Goal: Task Accomplishment & Management: Manage account settings

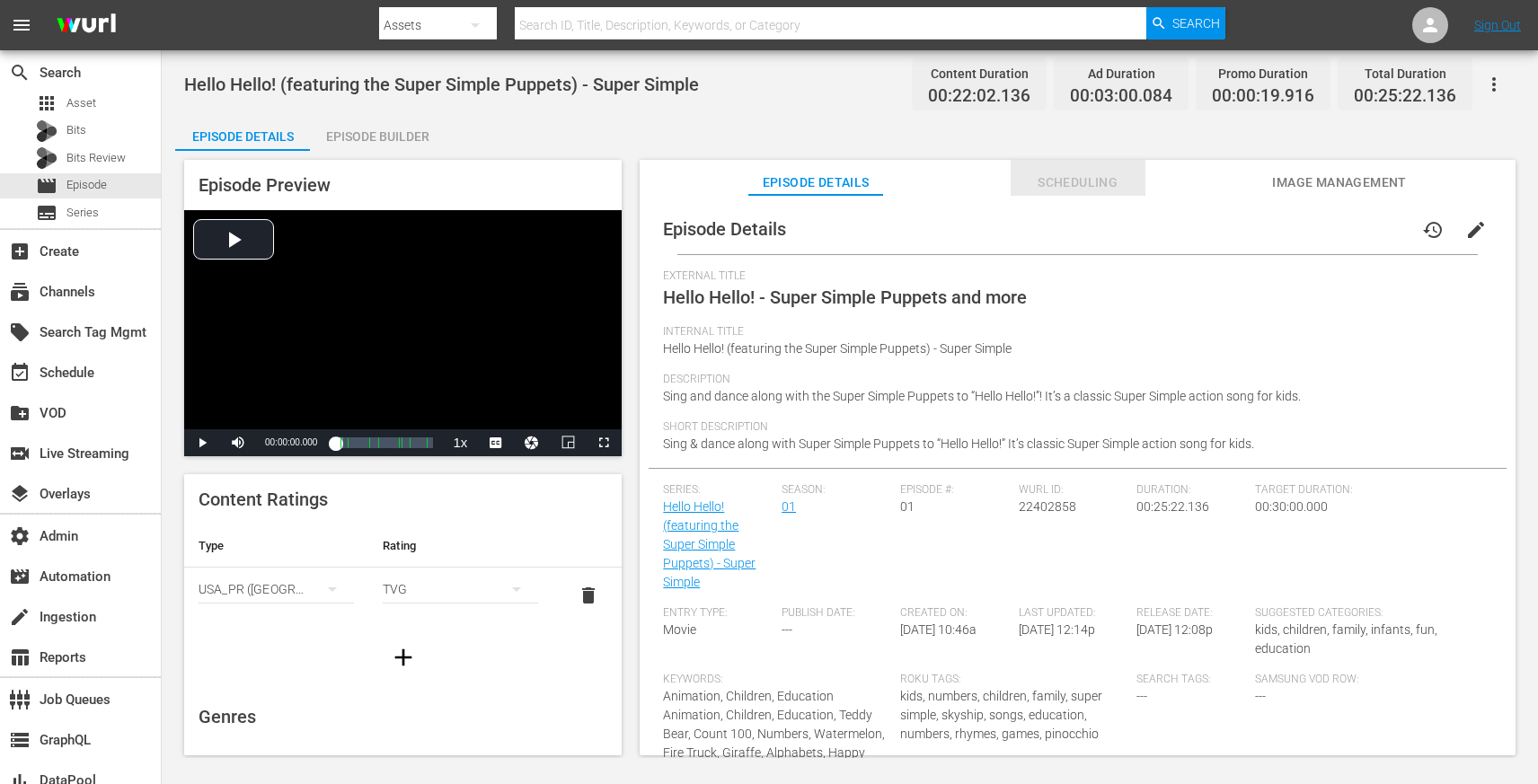
click at [1065, 169] on button "Scheduling" at bounding box center [1078, 178] width 134 height 36
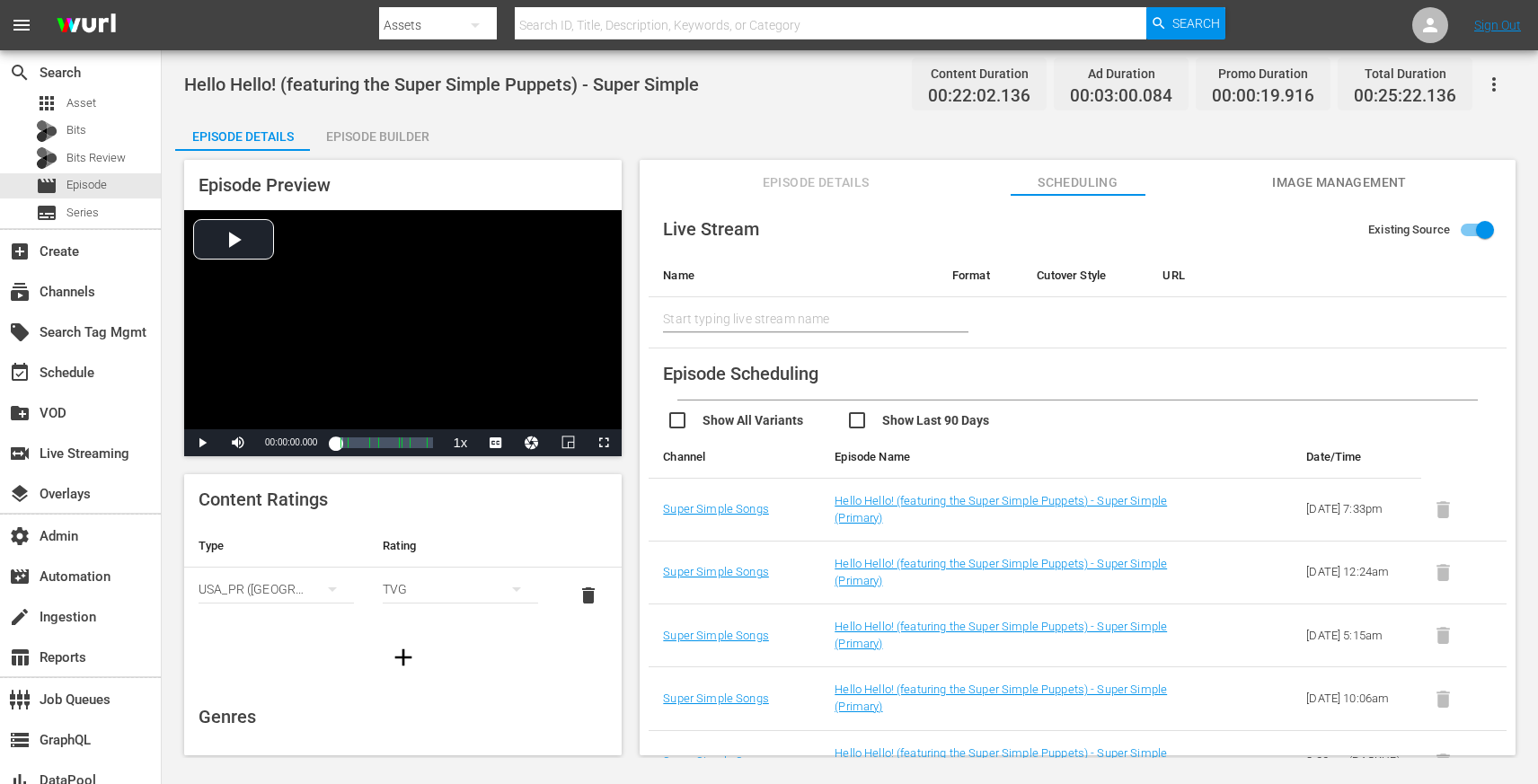
scroll to position [32, 0]
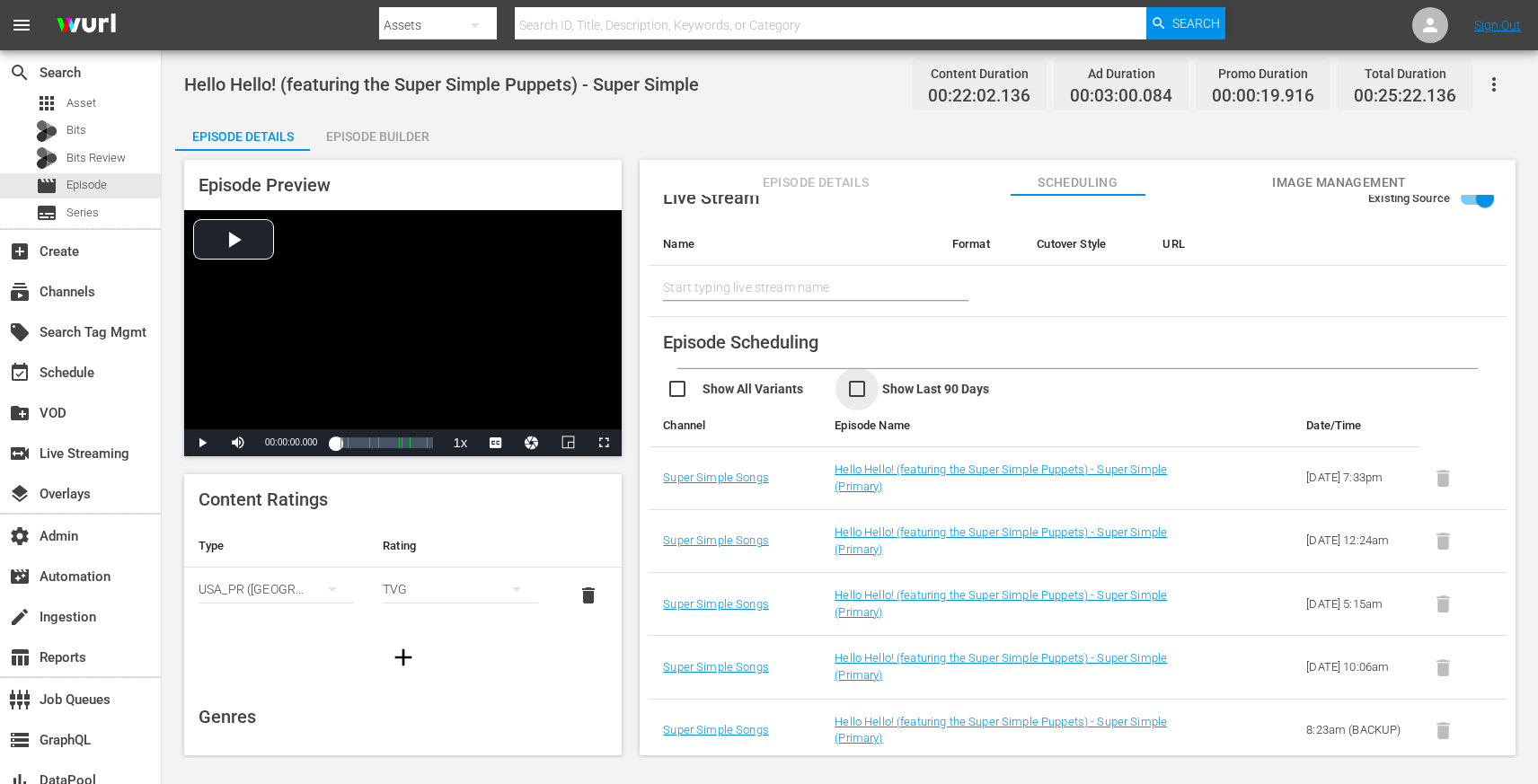
click at [858, 387] on input "checkbox" at bounding box center [936, 391] width 180 height 26
checkbox input "true"
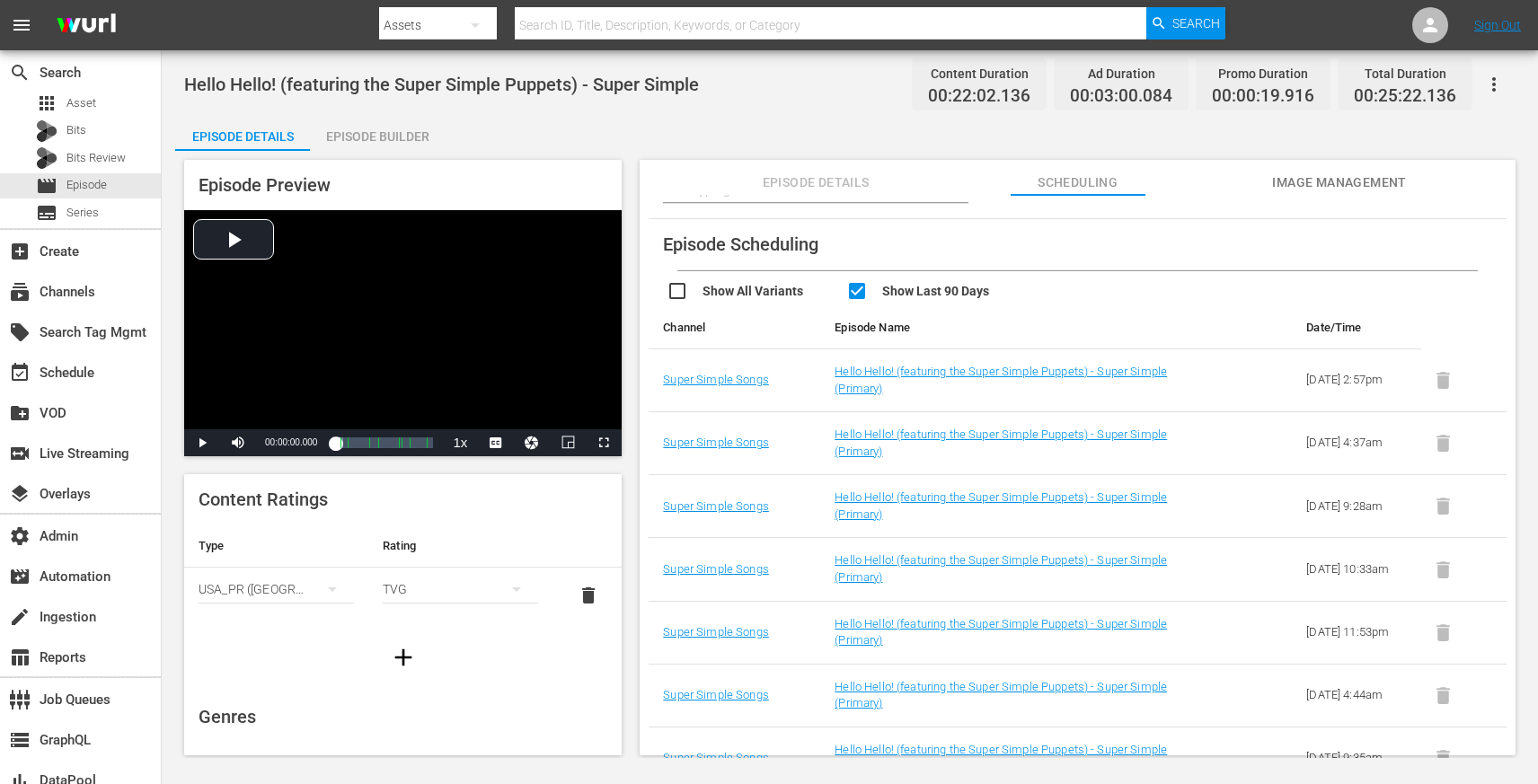
scroll to position [175, 0]
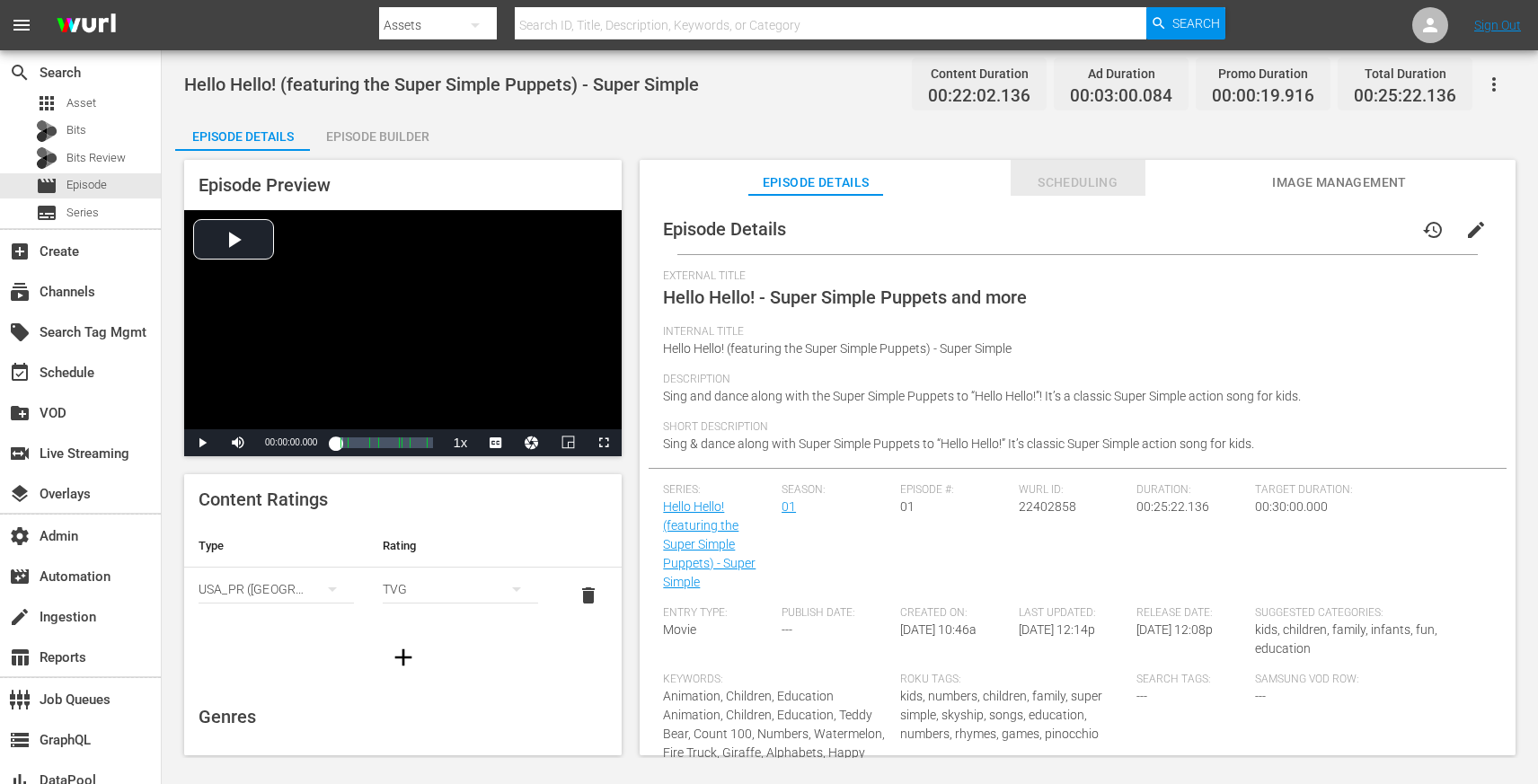
click at [1071, 185] on span "Scheduling" at bounding box center [1078, 182] width 134 height 23
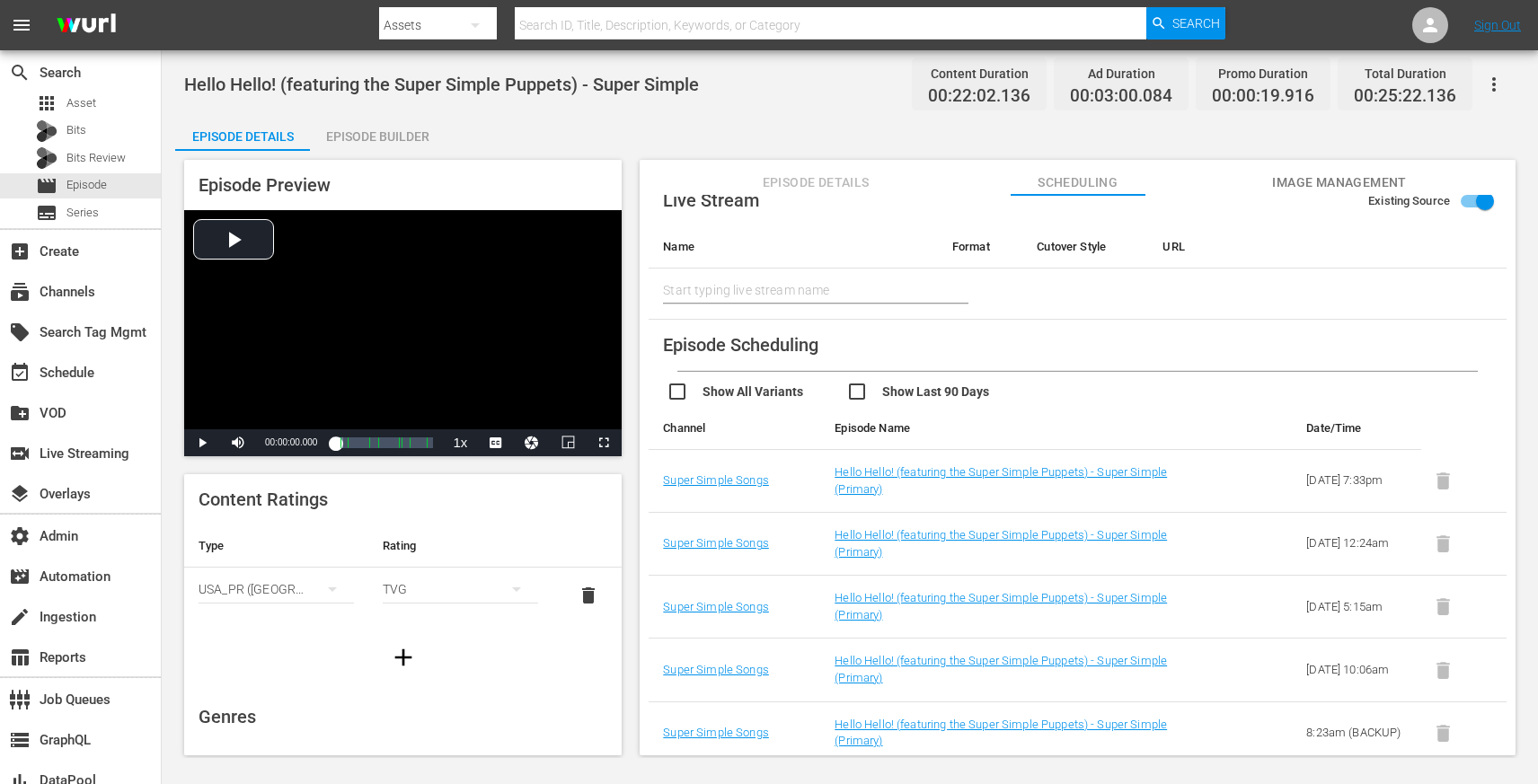
scroll to position [32, 0]
click at [860, 393] on input "checkbox" at bounding box center [936, 391] width 180 height 26
checkbox input "true"
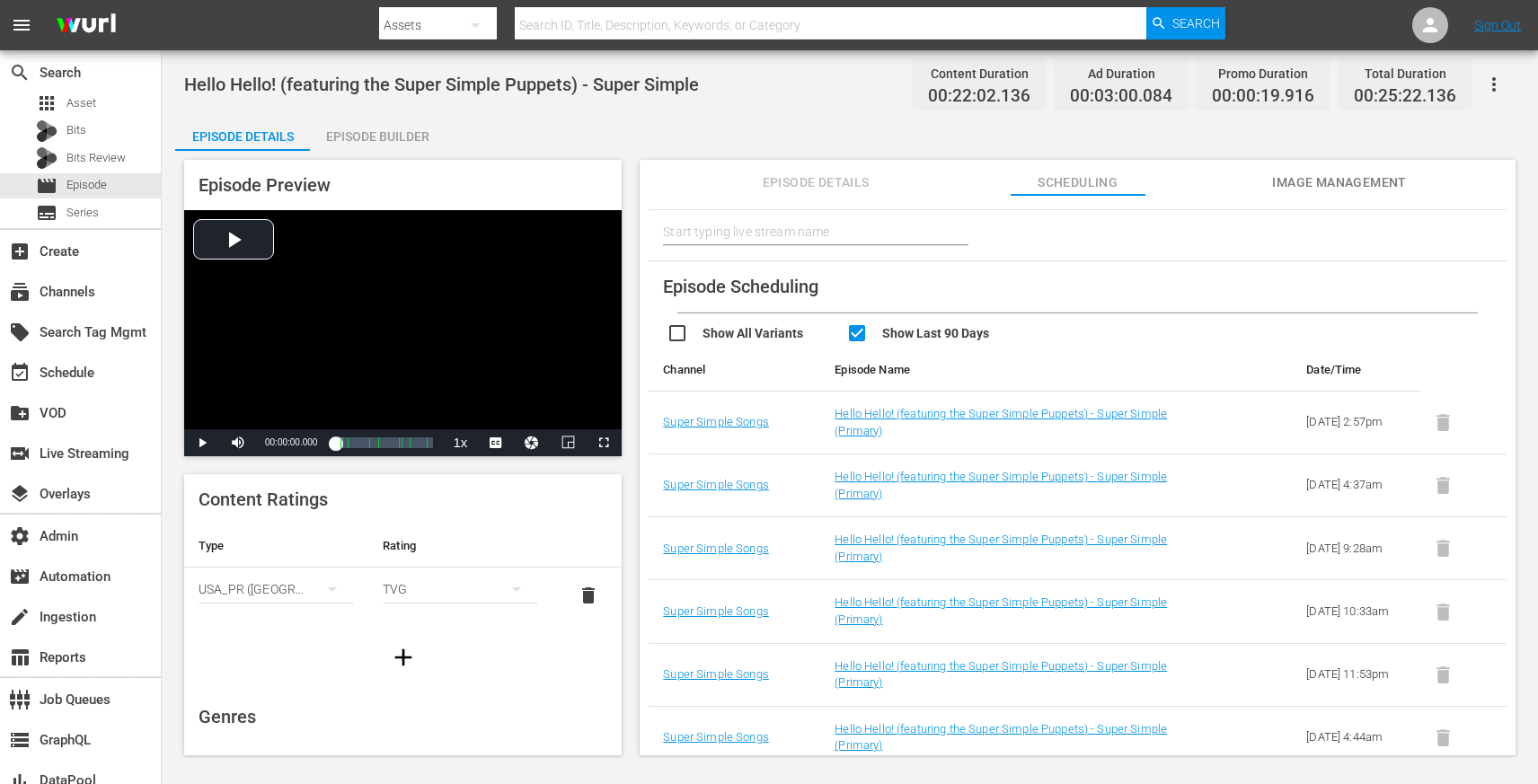
scroll to position [91, 0]
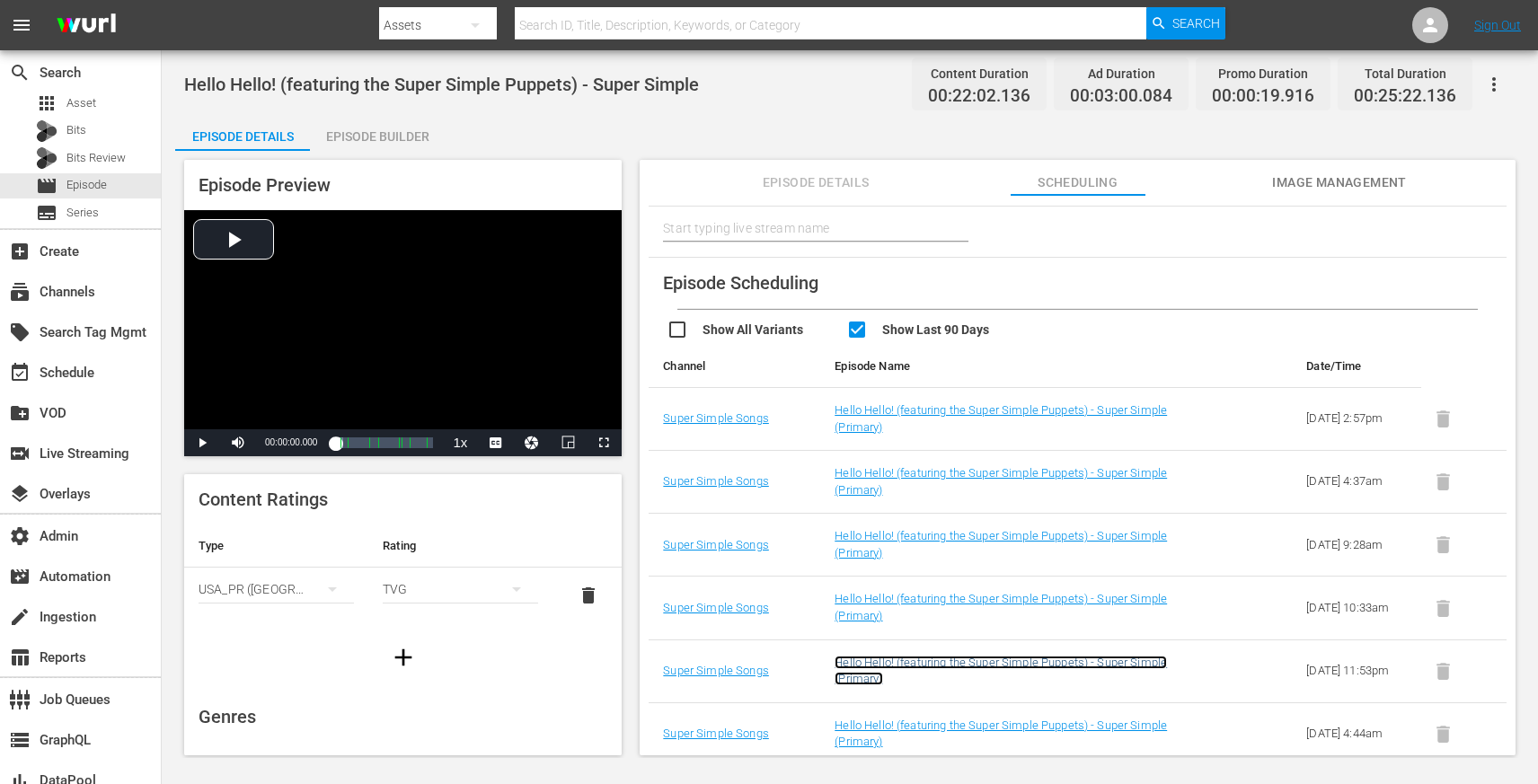
click at [871, 668] on link "Hello Hello! (featuring the Super Simple Puppets) - Super Simple (Primary)" at bounding box center [1001, 671] width 332 height 31
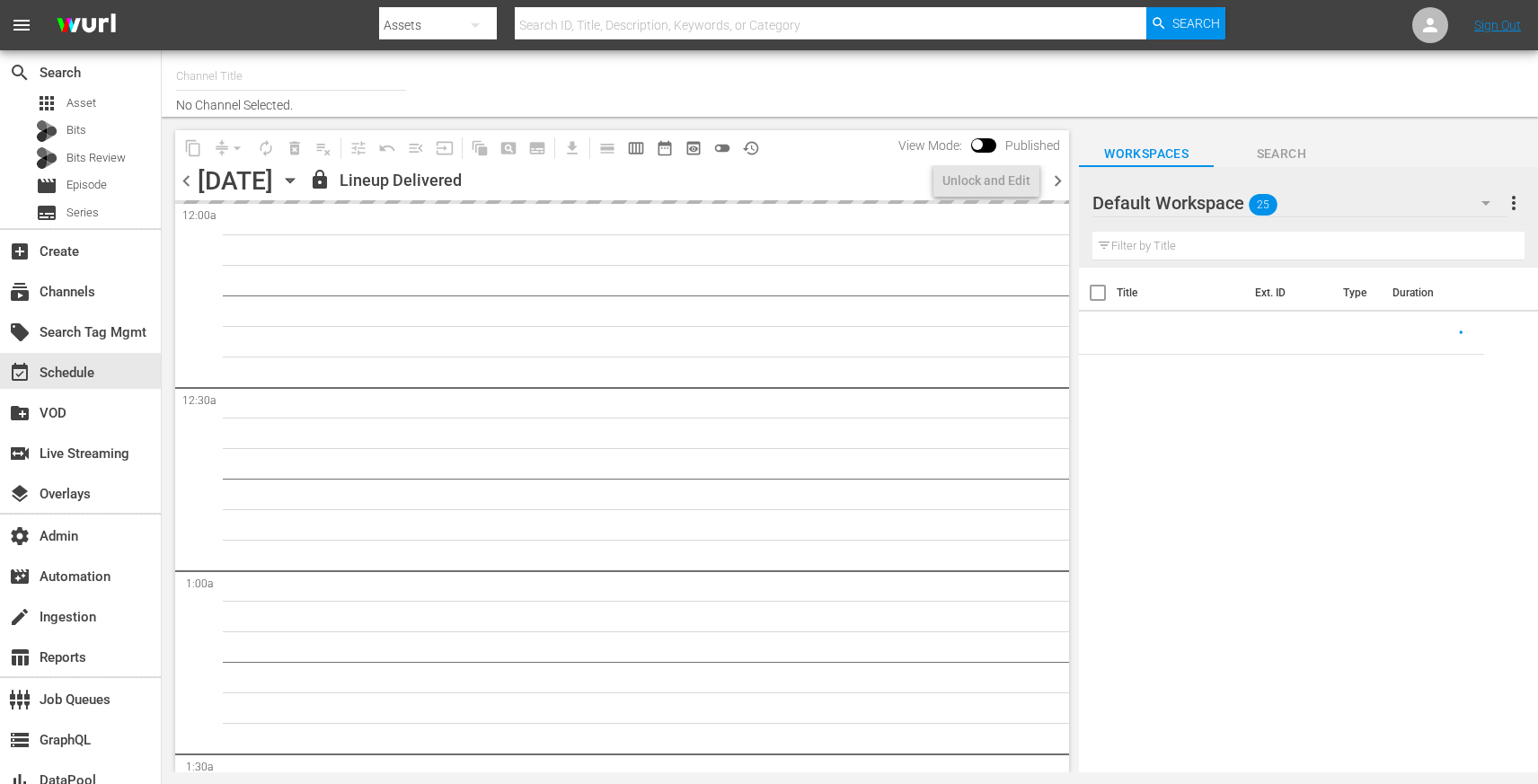
type input "Super Simple Songs (559)"
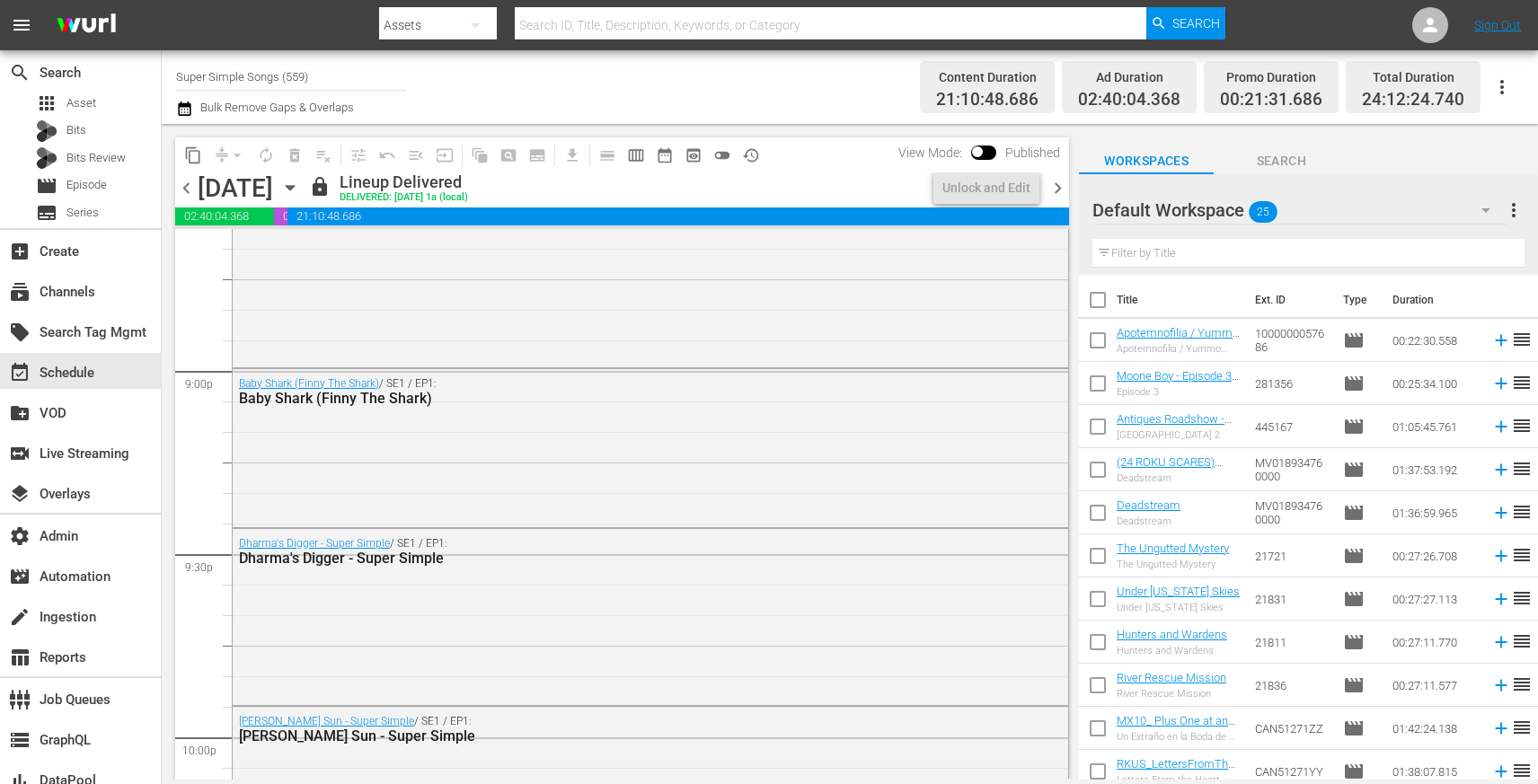
scroll to position [8354, 0]
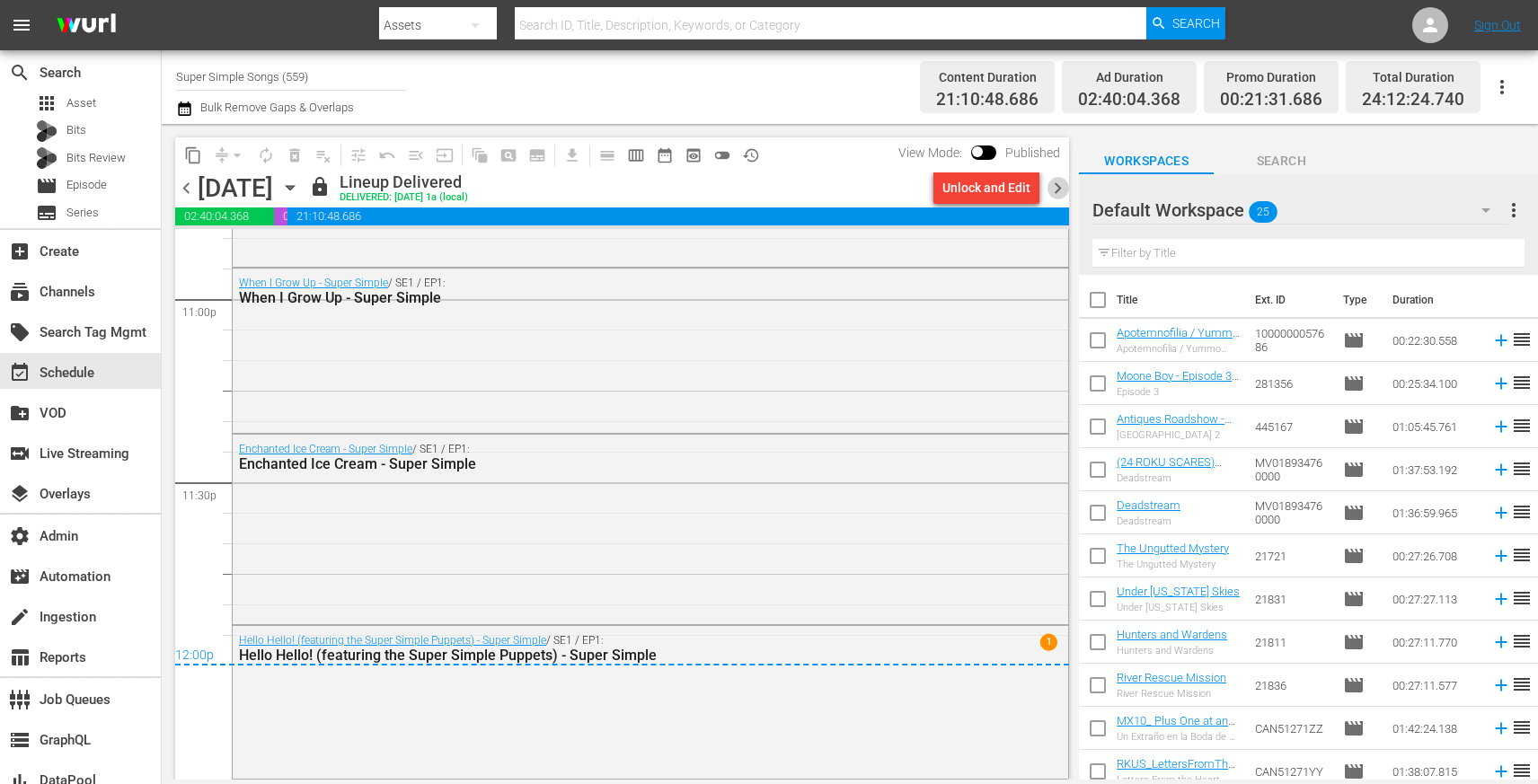
click at [1056, 189] on span "chevron_right" at bounding box center [1058, 188] width 23 height 23
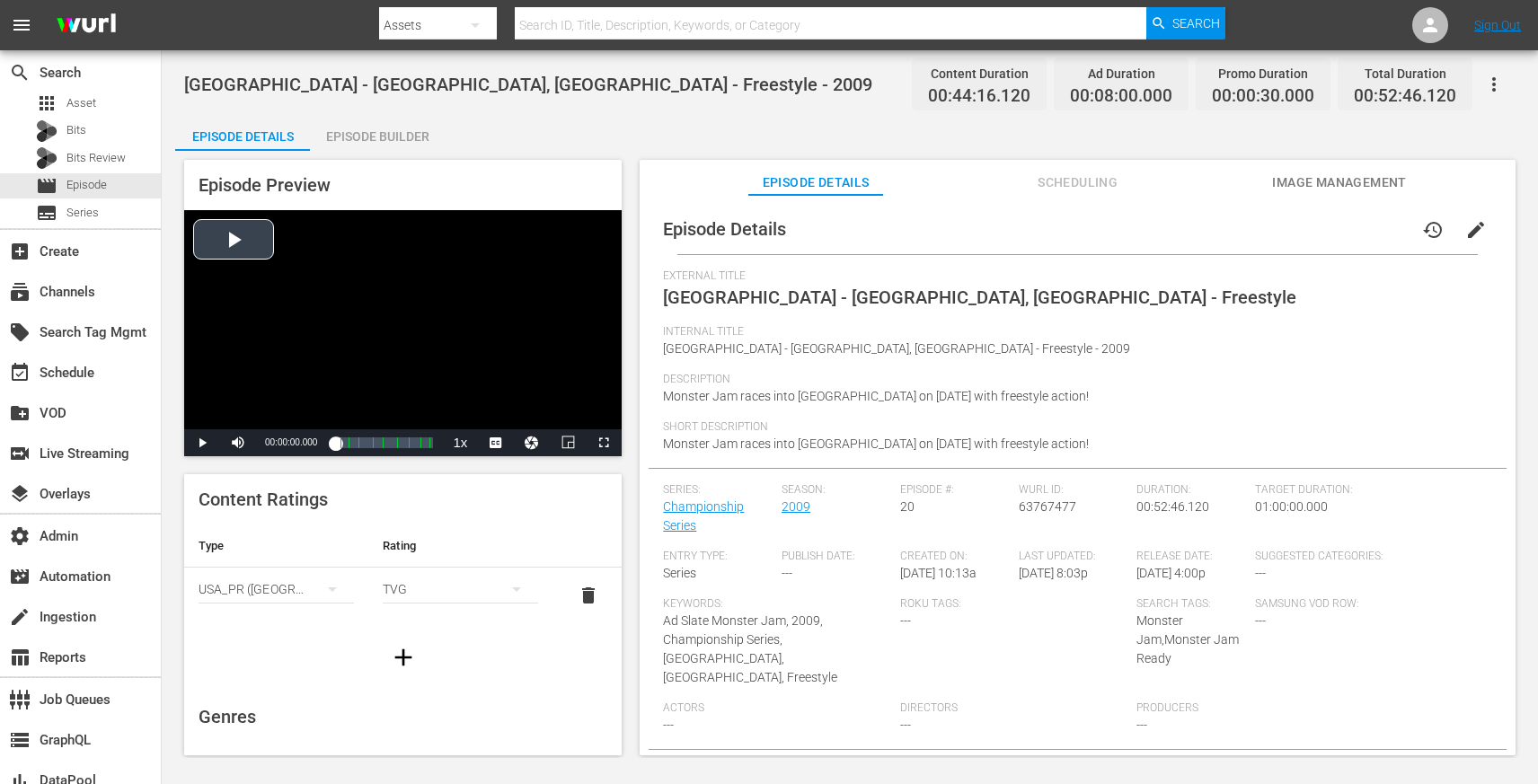
click at [345, 380] on div "Video Player" at bounding box center [403, 319] width 438 height 219
click at [357, 446] on div "Loaded : 0.67% 00:11:08.080 Jacksonville Municipal Stadium - Jacksonville FL - …" at bounding box center [384, 443] width 98 height 18
click at [604, 443] on span "Video Player" at bounding box center [604, 443] width 0 height 0
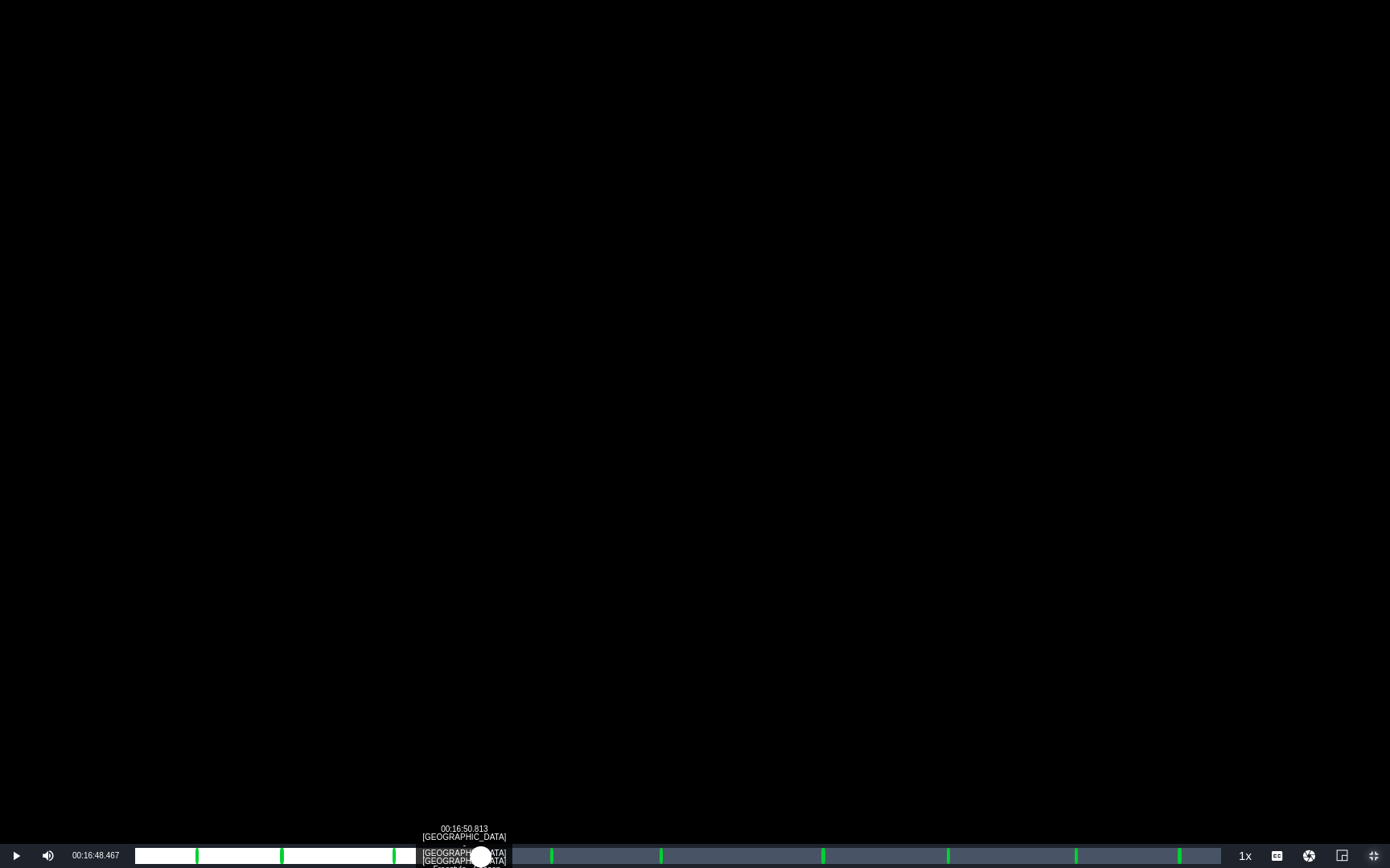
click at [480, 701] on div "Loaded : 26.46% 00:16:50.813 Jacksonville Municipal Stadium - Jacksonville FL -…" at bounding box center [678, 857] width 1086 height 16
click at [586, 701] on div "Loaded : 33.69% 00:21:55.698 Jacksonville Municipal Stadium - Jacksonville FL -…" at bounding box center [677, 857] width 1101 height 24
click at [697, 701] on div "Loaded : 45.90% 00:27:21.691 Monster Jam Ad Slate - Drivers 00:19:45.632 Cue Po…" at bounding box center [677, 857] width 1101 height 24
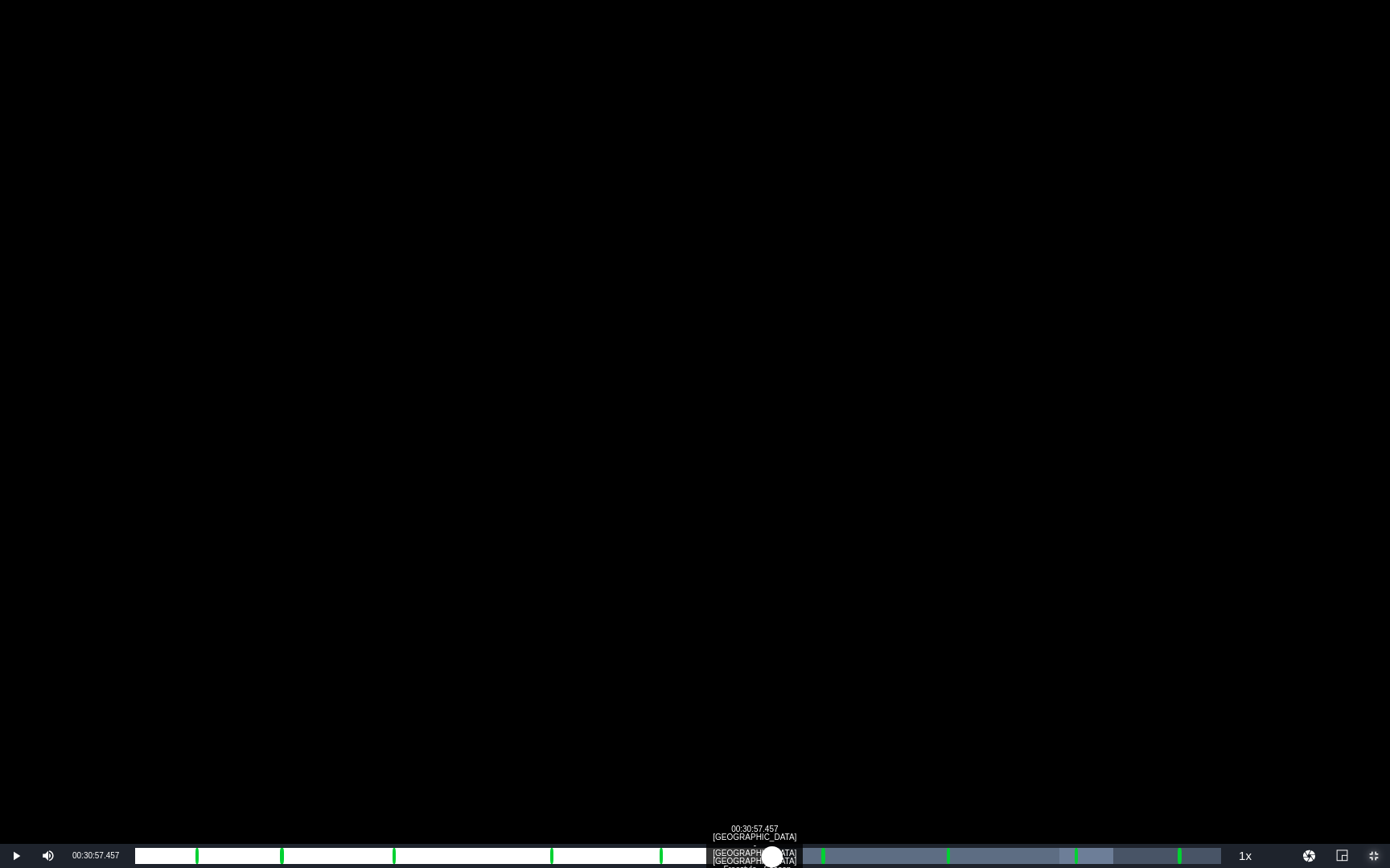
click at [772, 701] on div "Loaded : 90.09% 00:30:57.457 Jacksonville Municipal Stadium - Jacksonville FL -…" at bounding box center [678, 857] width 1086 height 16
click at [880, 701] on div "Loaded : 60.60% 00:36:16.414 Jacksonville Municipal Stadium - Jacksonville FL -…" at bounding box center [678, 857] width 1086 height 16
click at [997, 701] on div "Loaded : 72.36% 00:41:51.788 Jacksonville Municipal Stadium - Jacksonville FL -…" at bounding box center [678, 857] width 1086 height 16
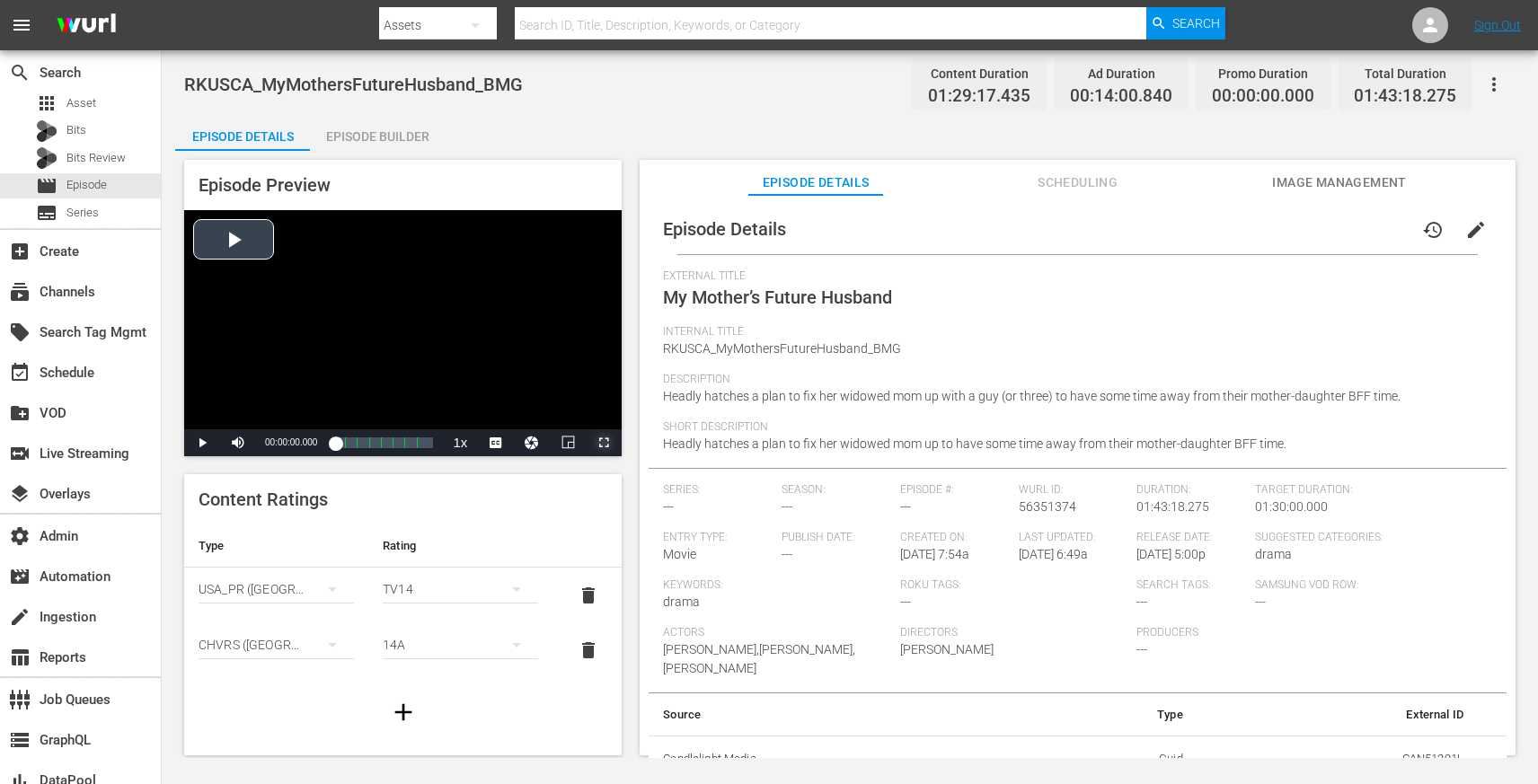
click at [604, 443] on span "Video Player" at bounding box center [604, 443] width 0 height 0
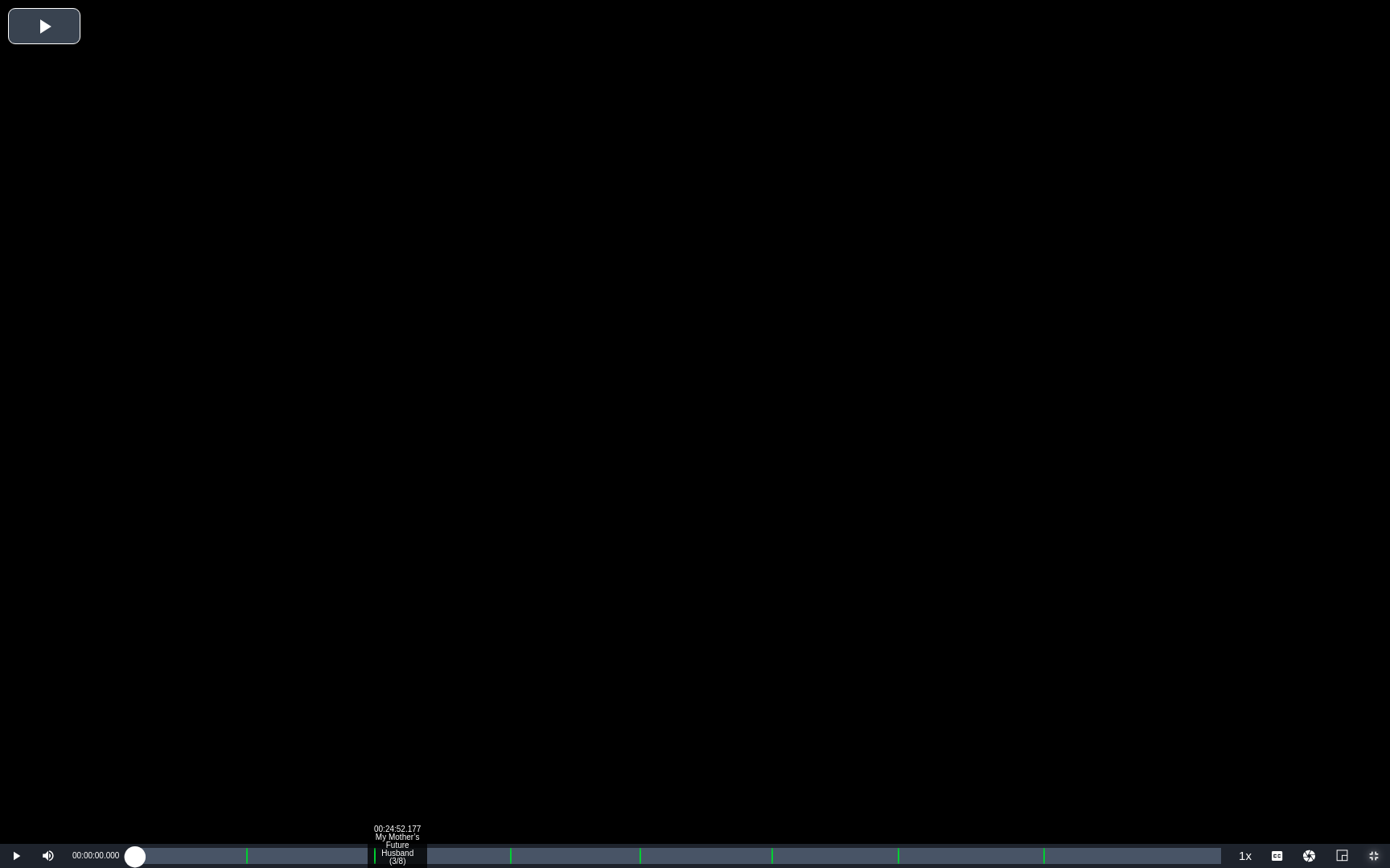
click at [397, 701] on div "Loaded : 0.11% 00:24:52.177 My Mother’s Future Husband (3/8) 00:00:00.000" at bounding box center [678, 857] width 1086 height 16
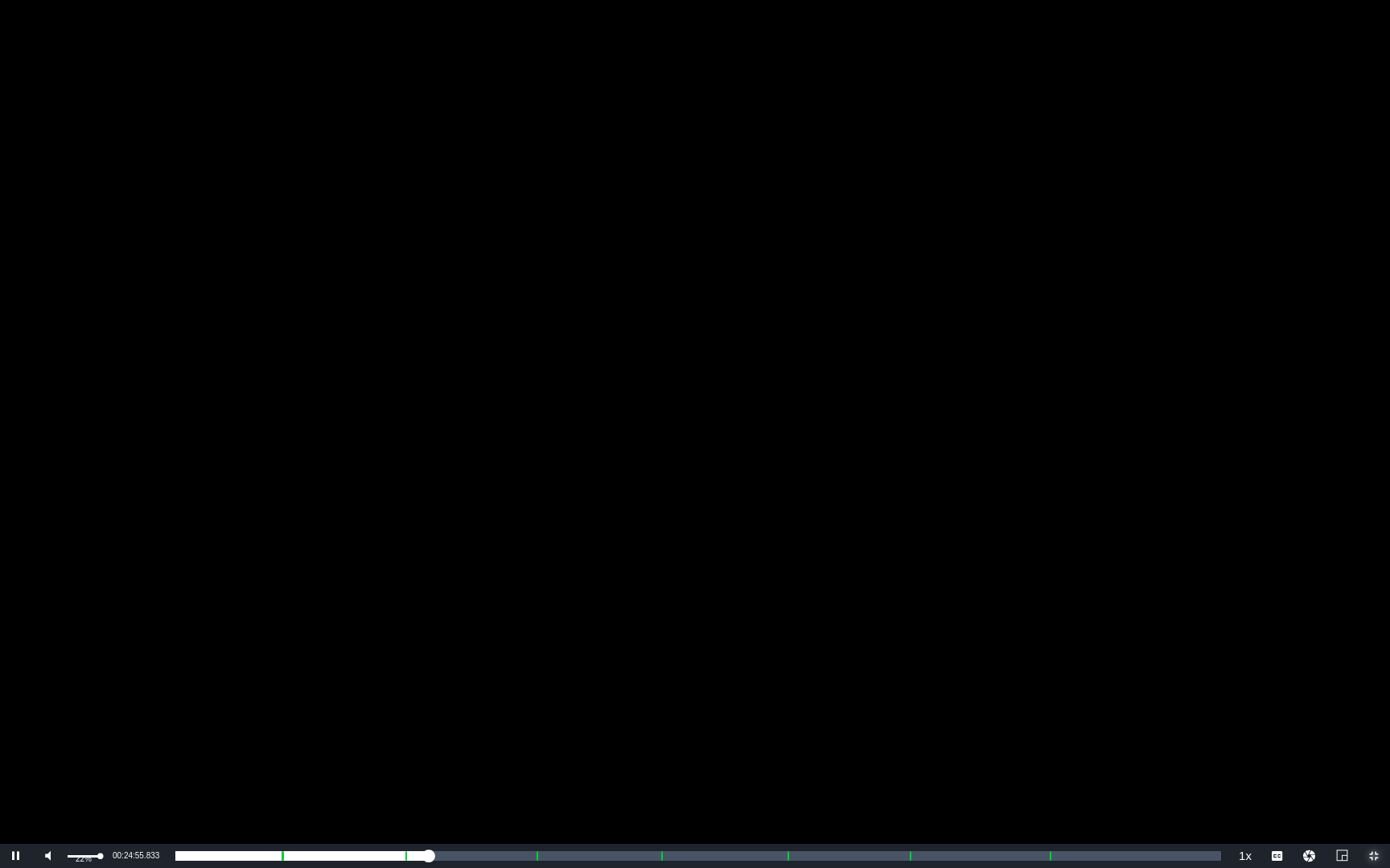
click at [74, 701] on div "Volume Level" at bounding box center [84, 857] width 33 height 2
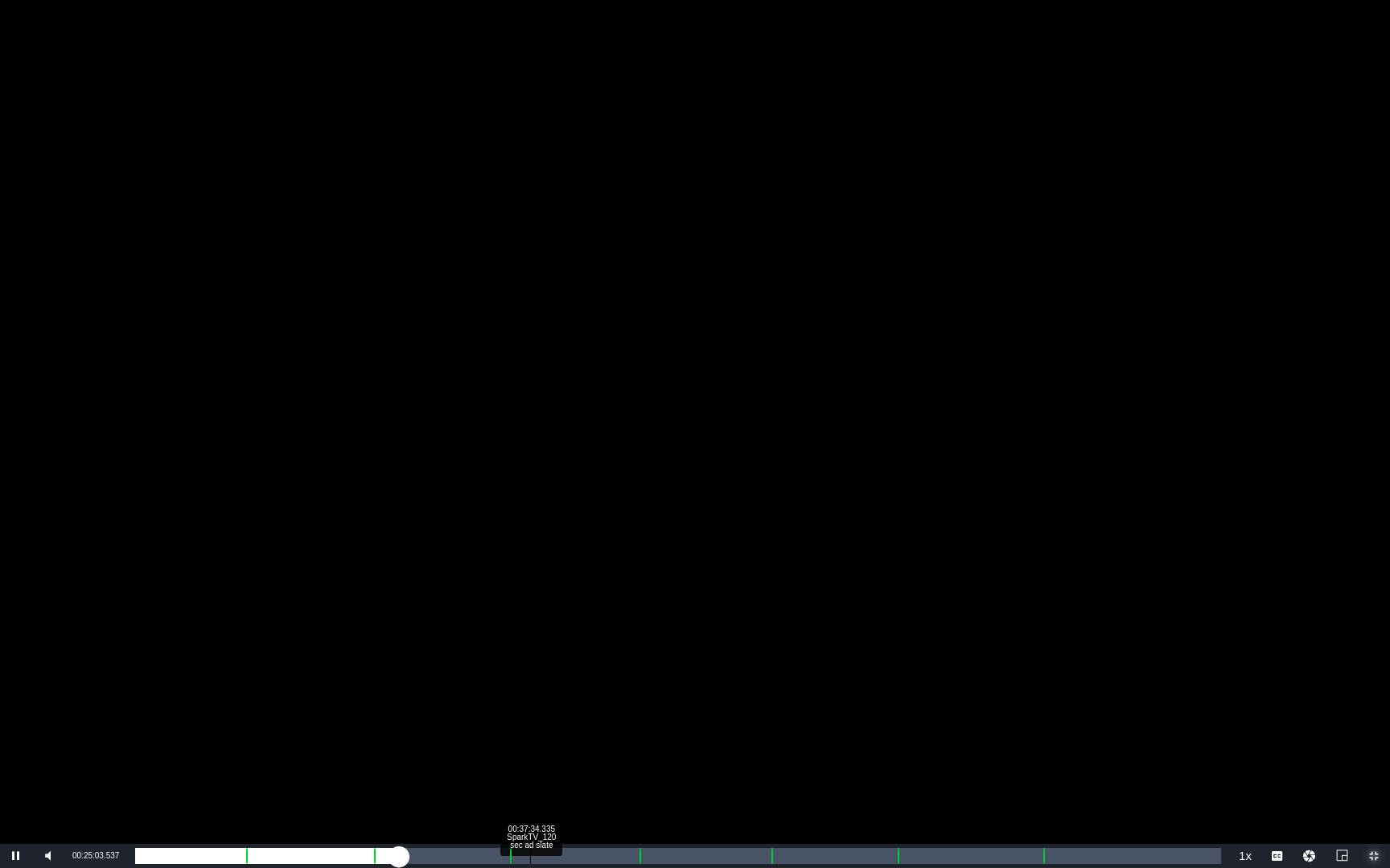
click at [530, 701] on div "Loaded : 24.33% 00:37:34.335 SparkTV_120 sec ad slate 00:21:03.301 Cue Point 3:…" at bounding box center [678, 857] width 1086 height 16
